Goal: Task Accomplishment & Management: Manage account settings

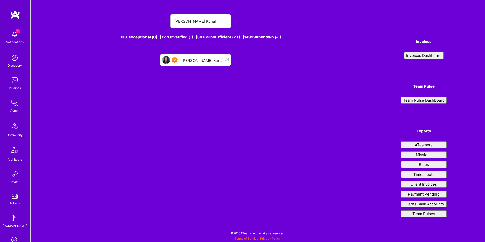
type input "[PERSON_NAME] Kunal"
click at [193, 56] on div "[PERSON_NAME] Kunal [0]" at bounding box center [195, 60] width 71 height 12
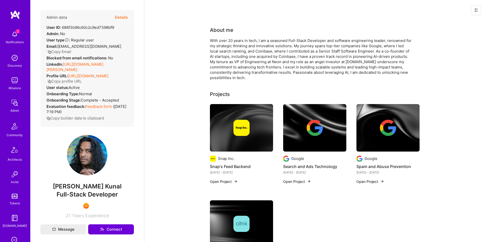
click at [126, 17] on button "Details" at bounding box center [121, 17] width 13 height 15
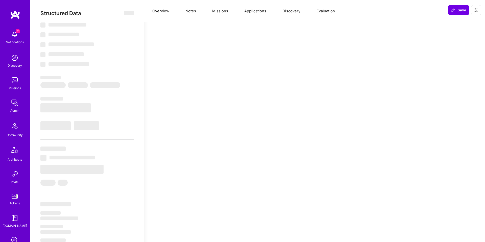
select select "7"
select select "US"
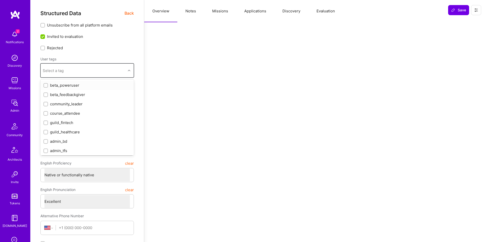
click at [87, 73] on div "Select a tag" at bounding box center [83, 70] width 85 height 10
type input "air"
click at [46, 95] on input "checkbox" at bounding box center [46, 95] width 4 height 4
checkbox input "false"
checkbox input "true"
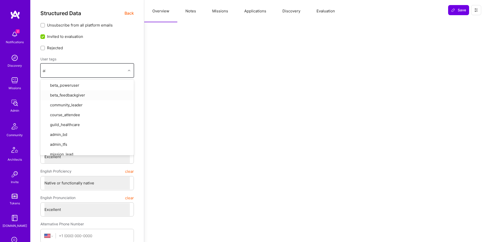
type input "air"
click at [45, 105] on input "checkbox" at bounding box center [46, 105] width 4 height 4
checkbox input "false"
checkbox input "true"
type input "air"
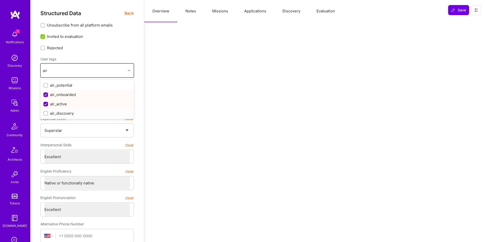
click at [49, 115] on div "air_discovery" at bounding box center [86, 113] width 87 height 5
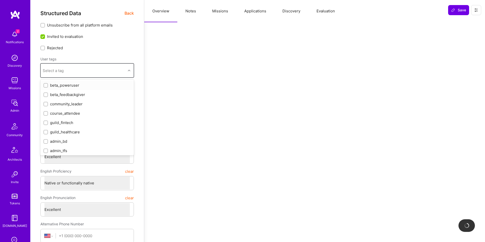
checkbox input "true"
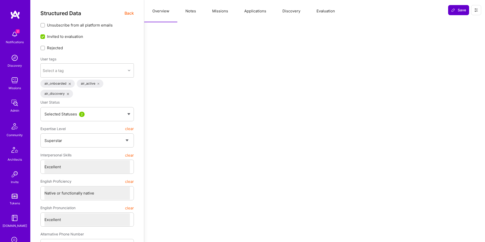
click at [450, 9] on button "Save" at bounding box center [458, 10] width 21 height 10
